Goal: Information Seeking & Learning: Understand process/instructions

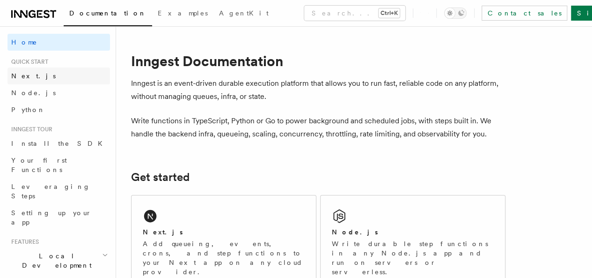
click at [32, 76] on link "Next.js" at bounding box center [58, 75] width 102 height 17
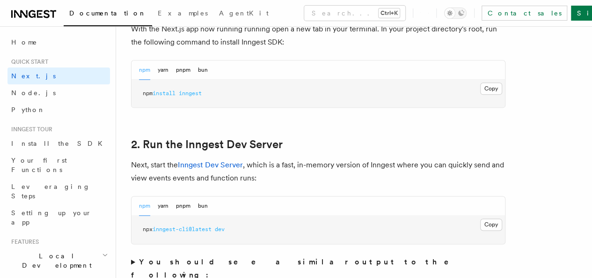
scroll to position [557, 0]
click at [480, 94] on button "Copy Copied" at bounding box center [491, 88] width 22 height 12
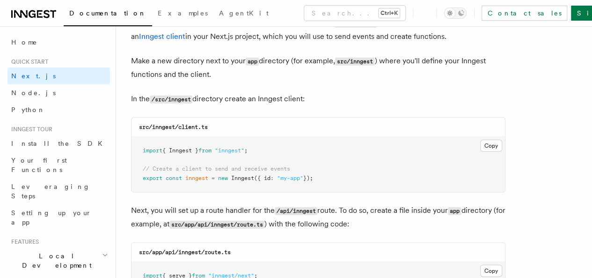
scroll to position [1148, 0]
drag, startPoint x: 194, startPoint y: 88, endPoint x: 169, endPoint y: 89, distance: 24.3
click at [169, 95] on code "/src/inngest" at bounding box center [171, 99] width 43 height 8
copy code "inngest"
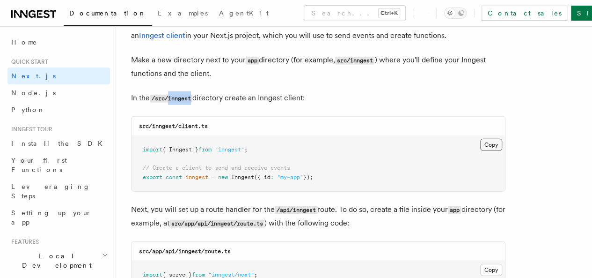
click at [480, 139] on button "Copy Copied" at bounding box center [491, 145] width 22 height 12
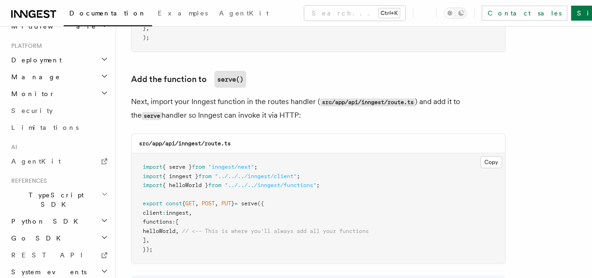
scroll to position [1814, 0]
drag, startPoint x: 202, startPoint y: 134, endPoint x: 179, endPoint y: 138, distance: 23.7
click at [179, 141] on code "src/app/api/inngest/route.ts" at bounding box center [185, 144] width 92 height 7
copy code "inngest"
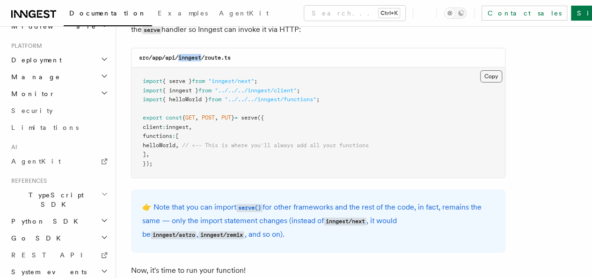
click at [480, 70] on button "Copy Copied" at bounding box center [491, 76] width 22 height 12
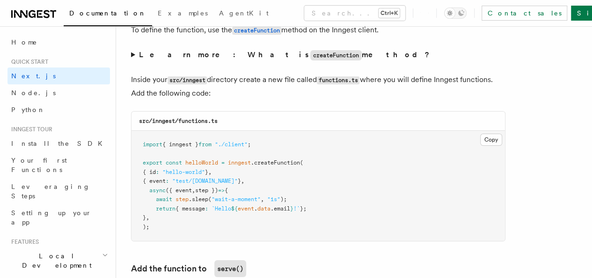
scroll to position [1630, 0]
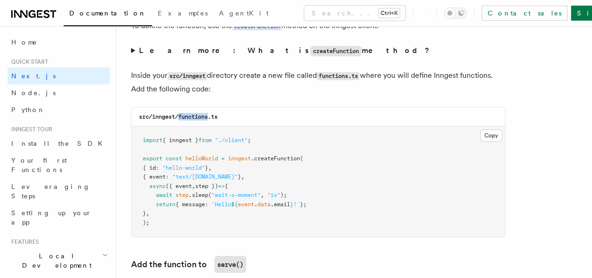
drag, startPoint x: 209, startPoint y: 107, endPoint x: 178, endPoint y: 108, distance: 30.9
click at [178, 113] on code "src/inngest/functions.ts" at bounding box center [178, 116] width 79 height 7
copy code "functions"
click at [480, 129] on button "Copy Copied" at bounding box center [491, 135] width 22 height 12
